Goal: Information Seeking & Learning: Understand process/instructions

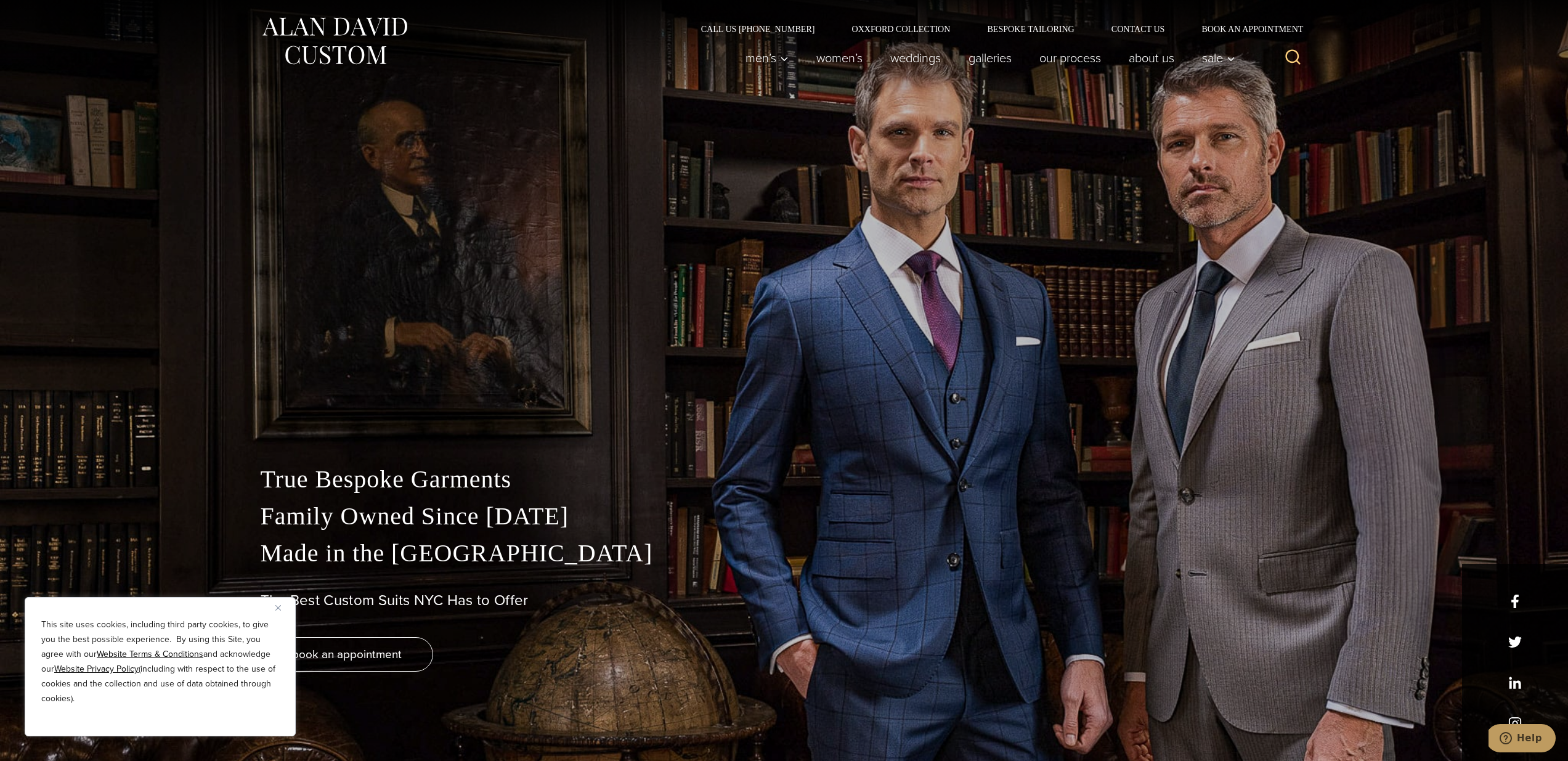
click at [277, 607] on img "Close" at bounding box center [278, 607] width 5 height 5
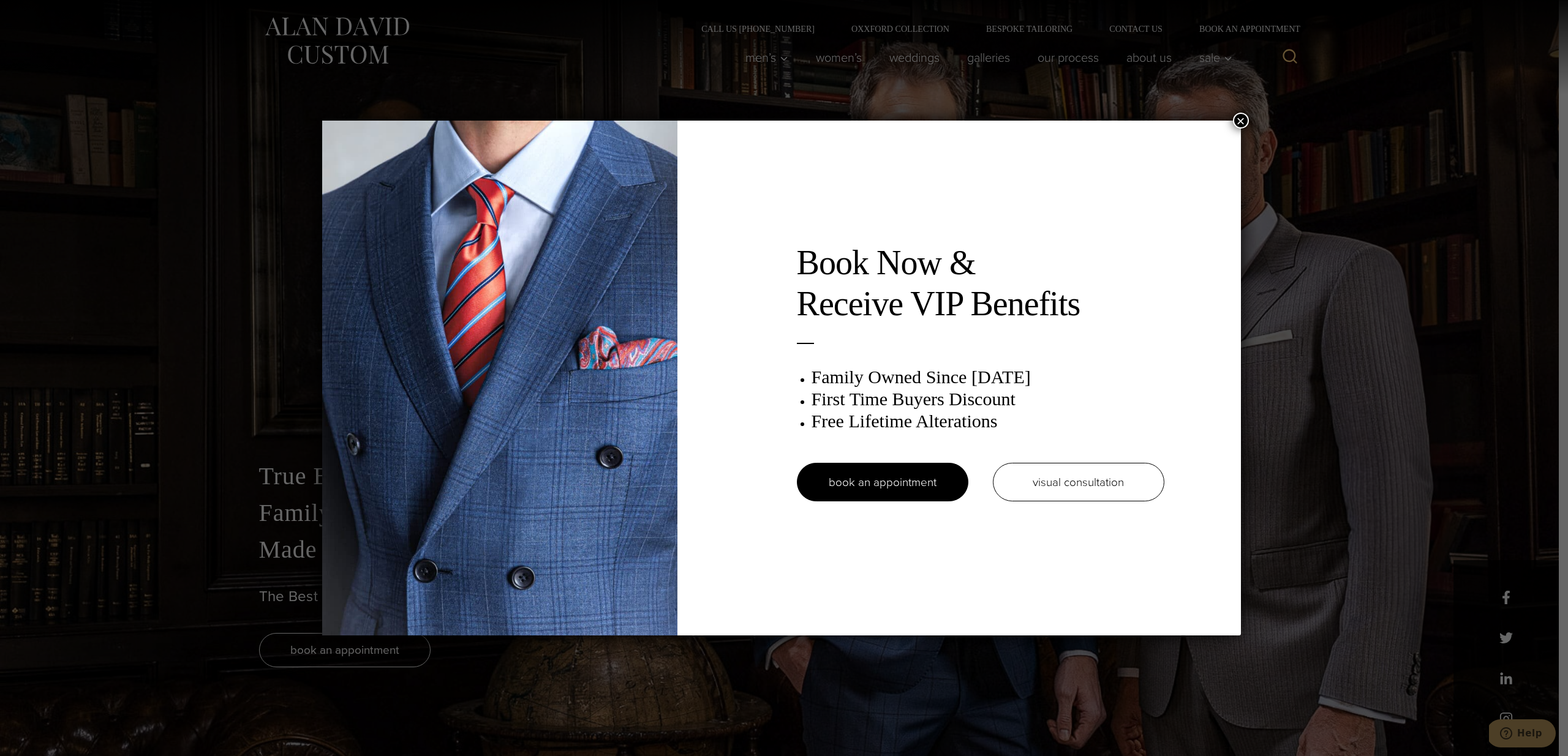
click at [1239, 115] on button "×" at bounding box center [1240, 120] width 16 height 16
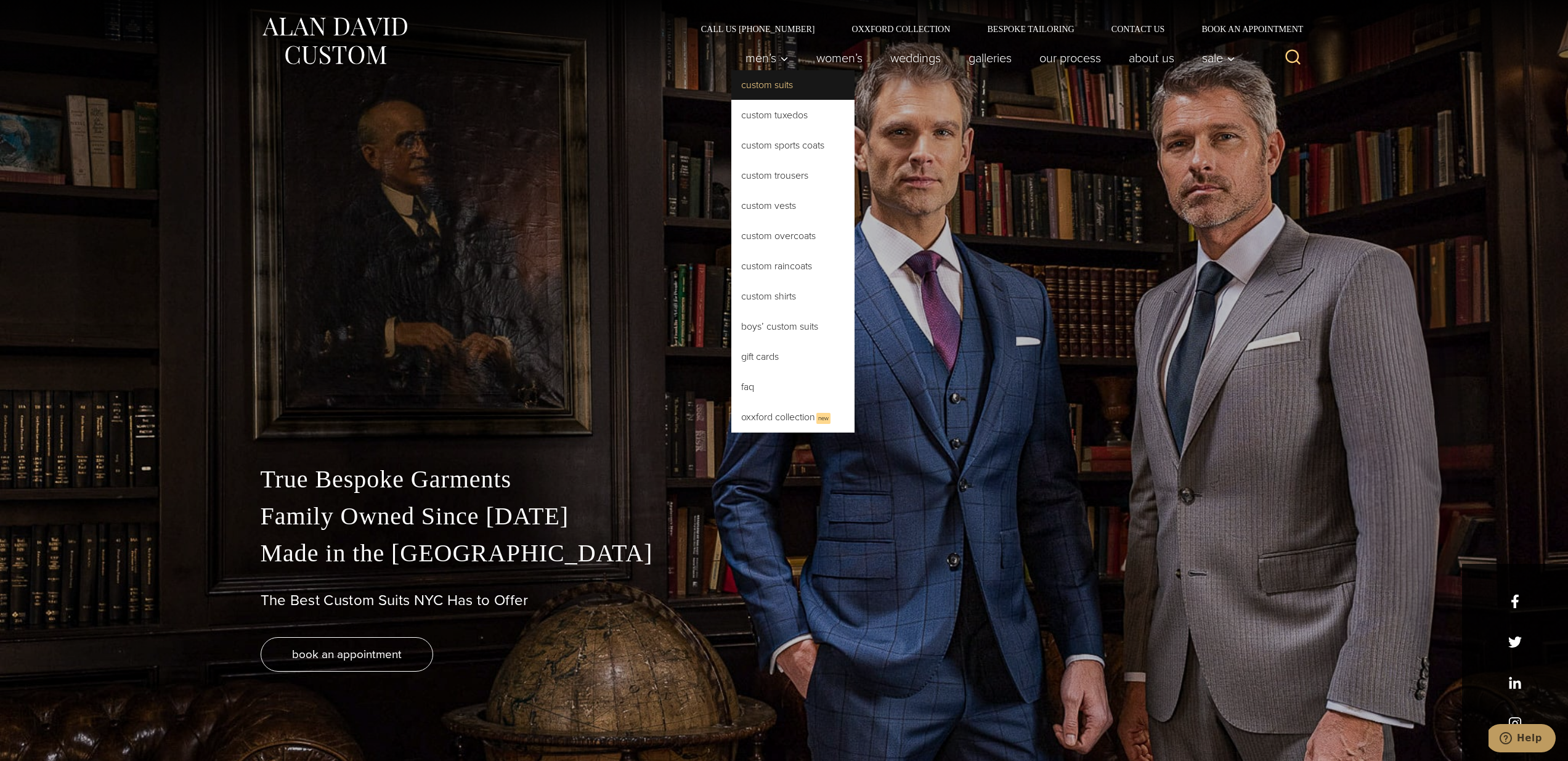
click at [783, 85] on link "Custom Suits" at bounding box center [793, 85] width 124 height 29
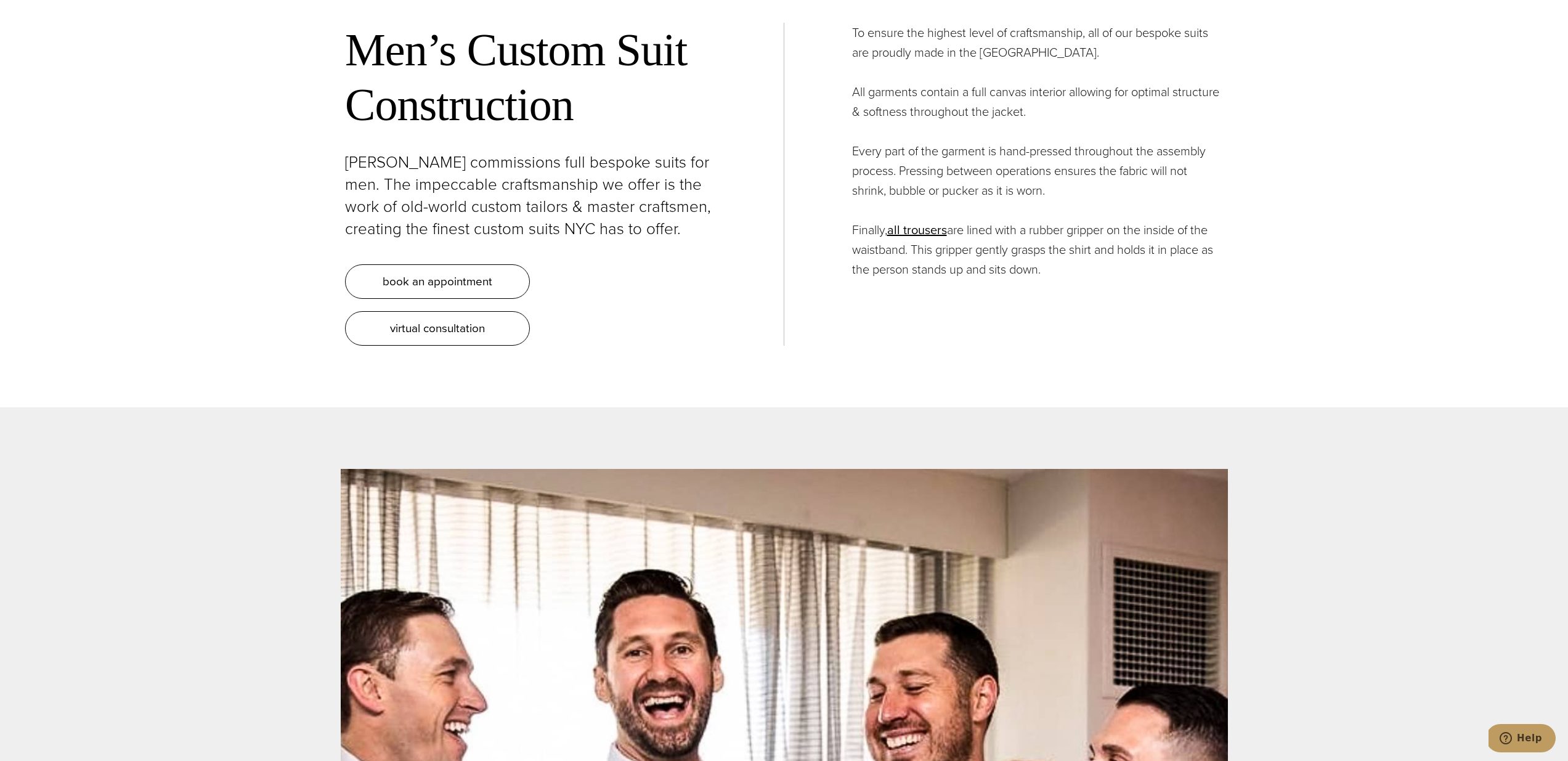
scroll to position [5300, 0]
click at [467, 320] on span "virtual consultation" at bounding box center [438, 329] width 95 height 18
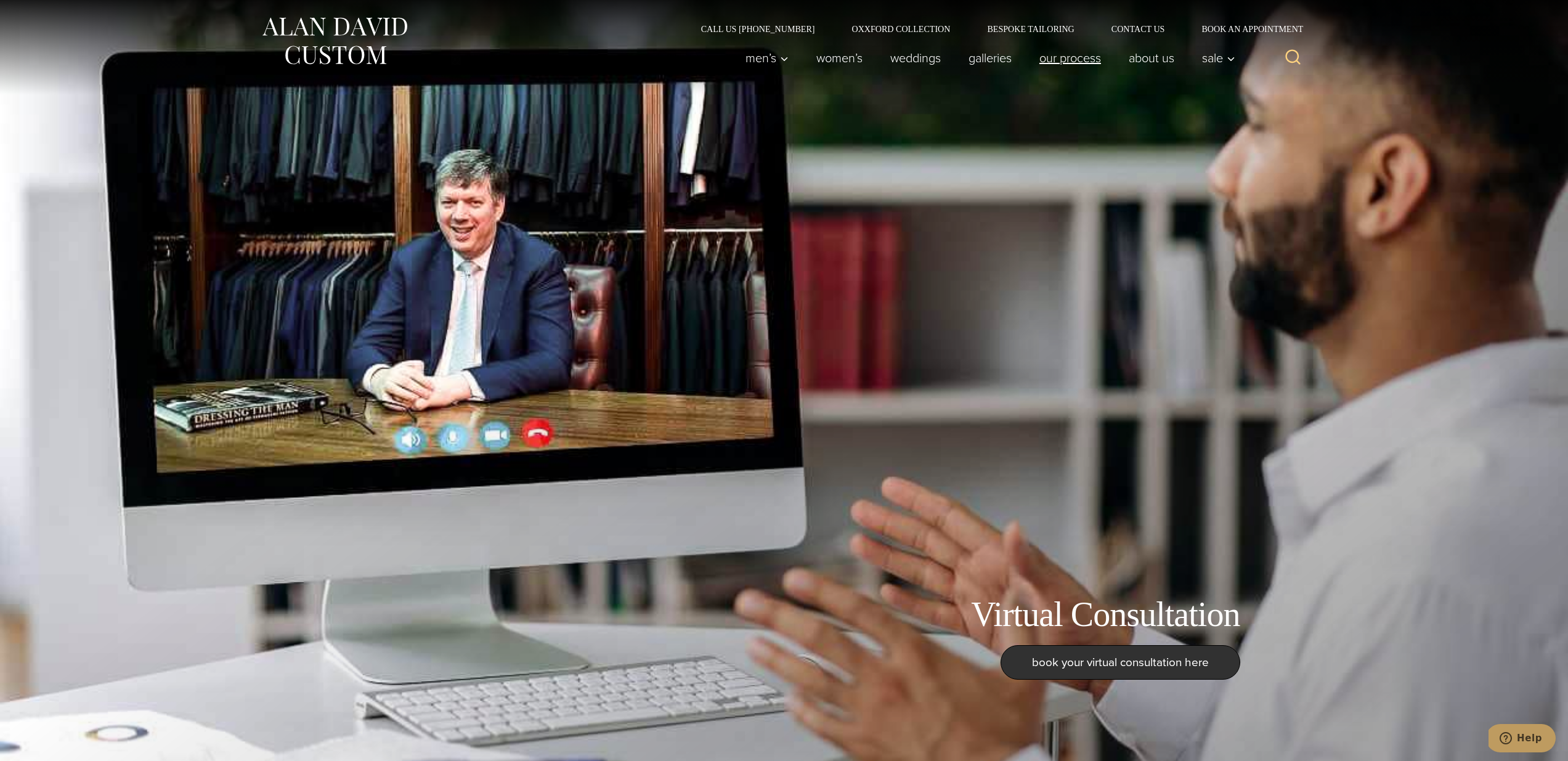
click at [1086, 62] on link "Our Process" at bounding box center [1070, 58] width 89 height 25
